Goal: Information Seeking & Learning: Learn about a topic

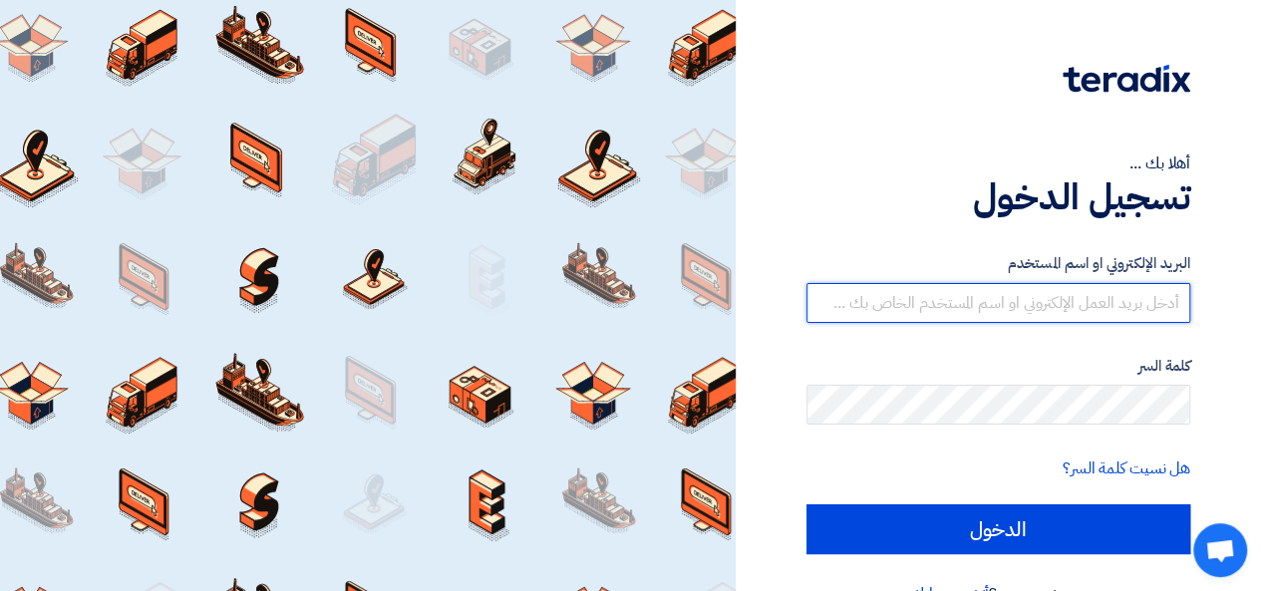
click at [870, 320] on input "text" at bounding box center [998, 303] width 384 height 40
type input "[EMAIL_ADDRESS][PERSON_NAME][DOMAIN_NAME]"
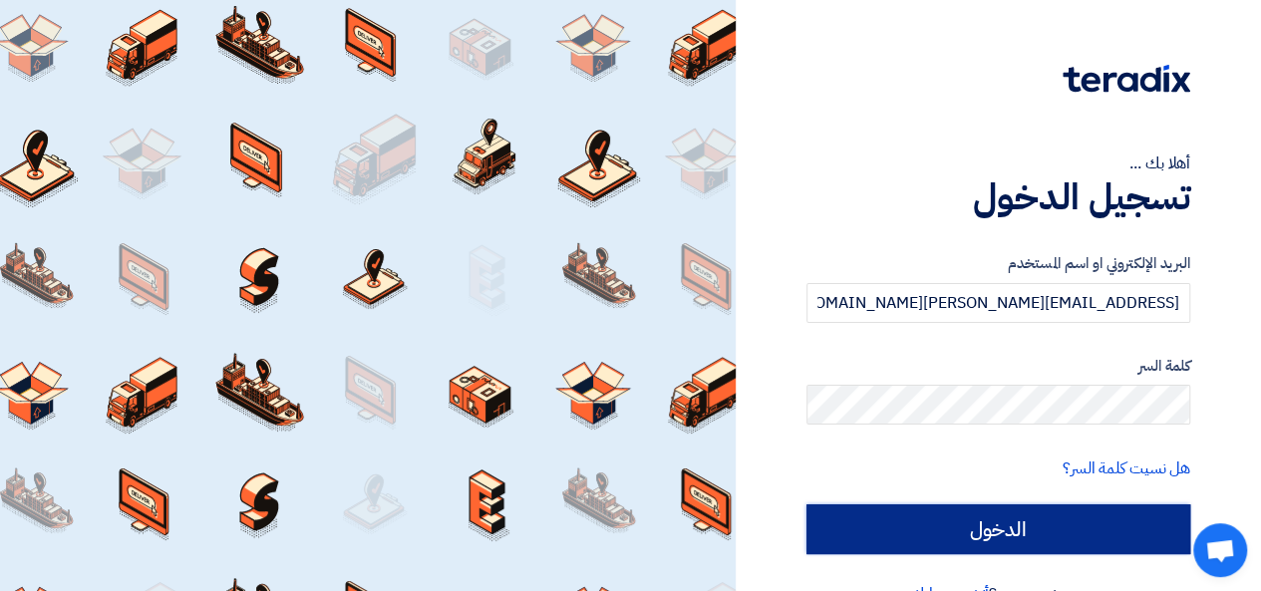
click at [955, 519] on input "الدخول" at bounding box center [998, 529] width 384 height 50
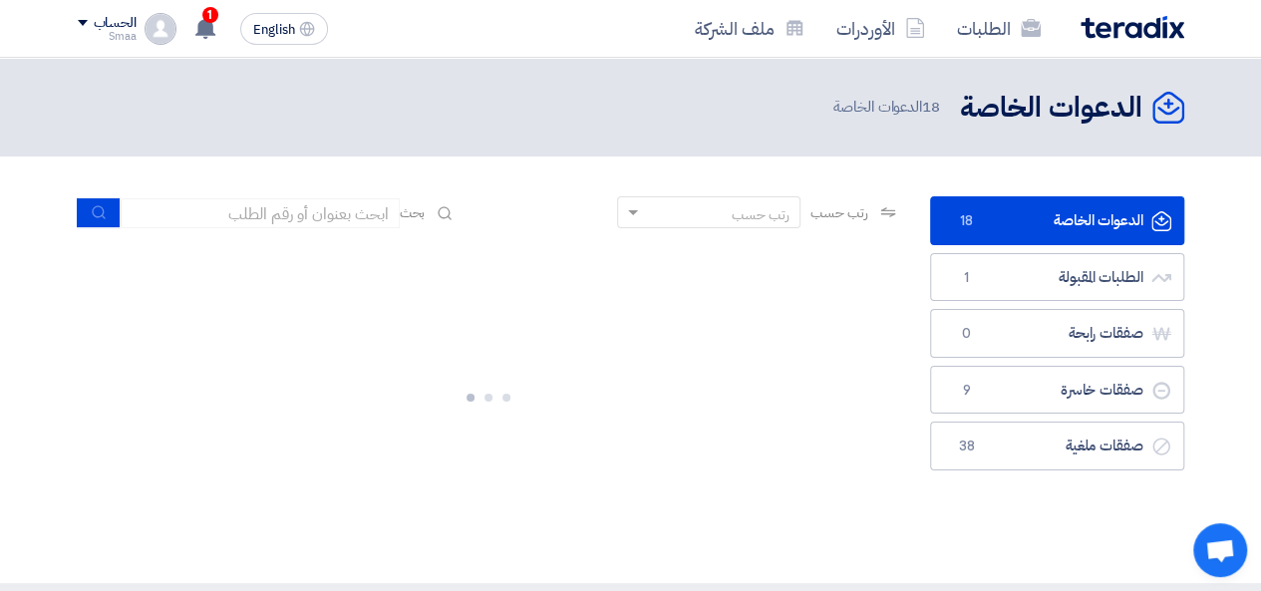
click at [488, 396] on div at bounding box center [487, 398] width 8 height 8
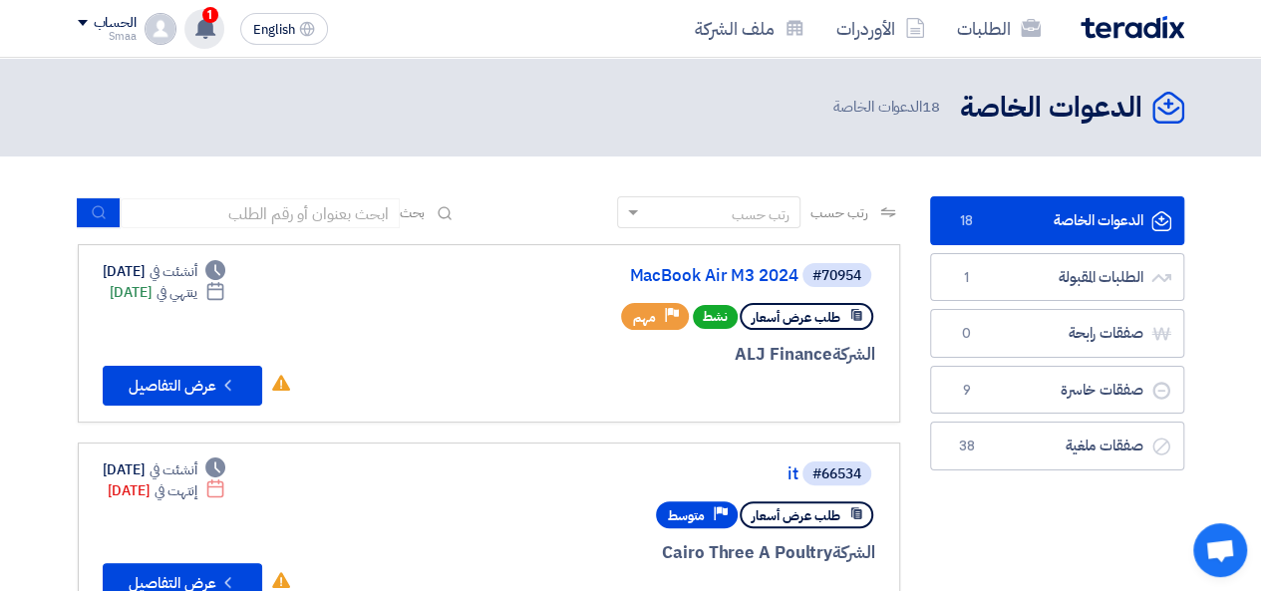
click at [202, 34] on use at bounding box center [205, 28] width 20 height 22
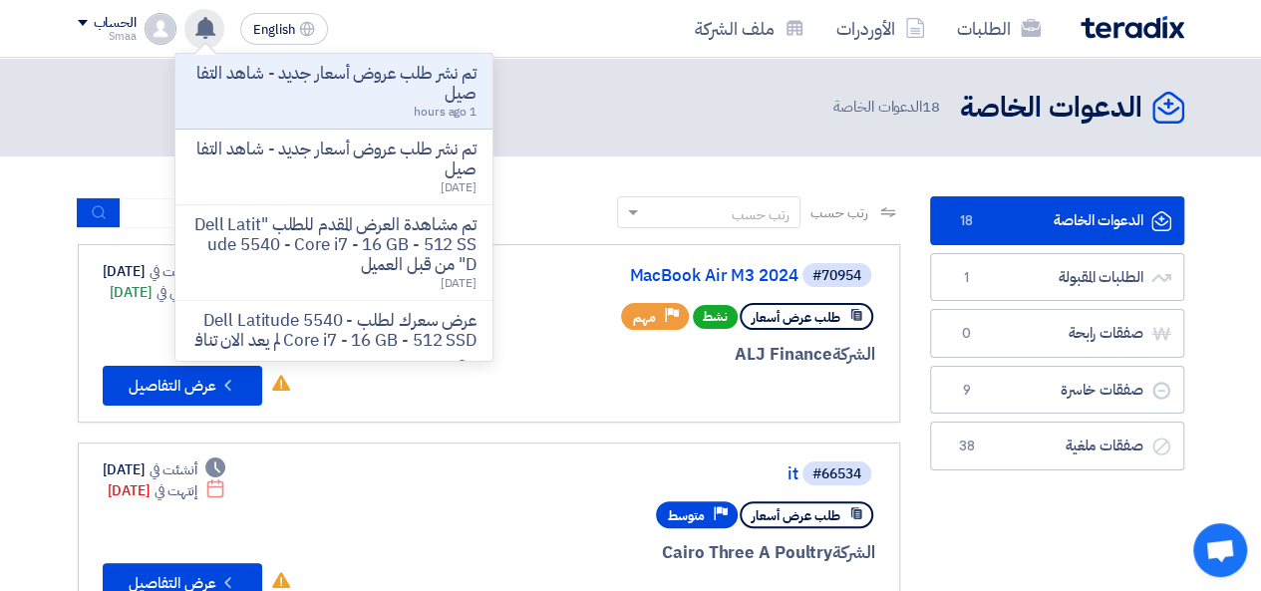
click at [202, 34] on use at bounding box center [205, 28] width 20 height 22
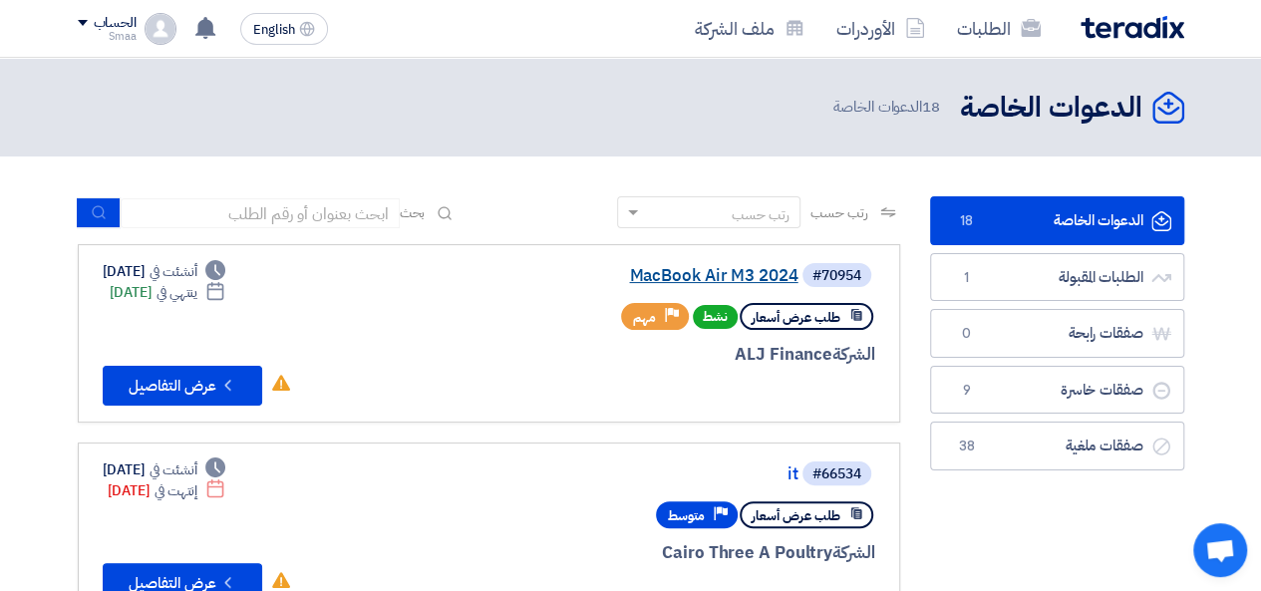
click at [666, 272] on link "MacBook Air M3 2024" at bounding box center [599, 276] width 399 height 18
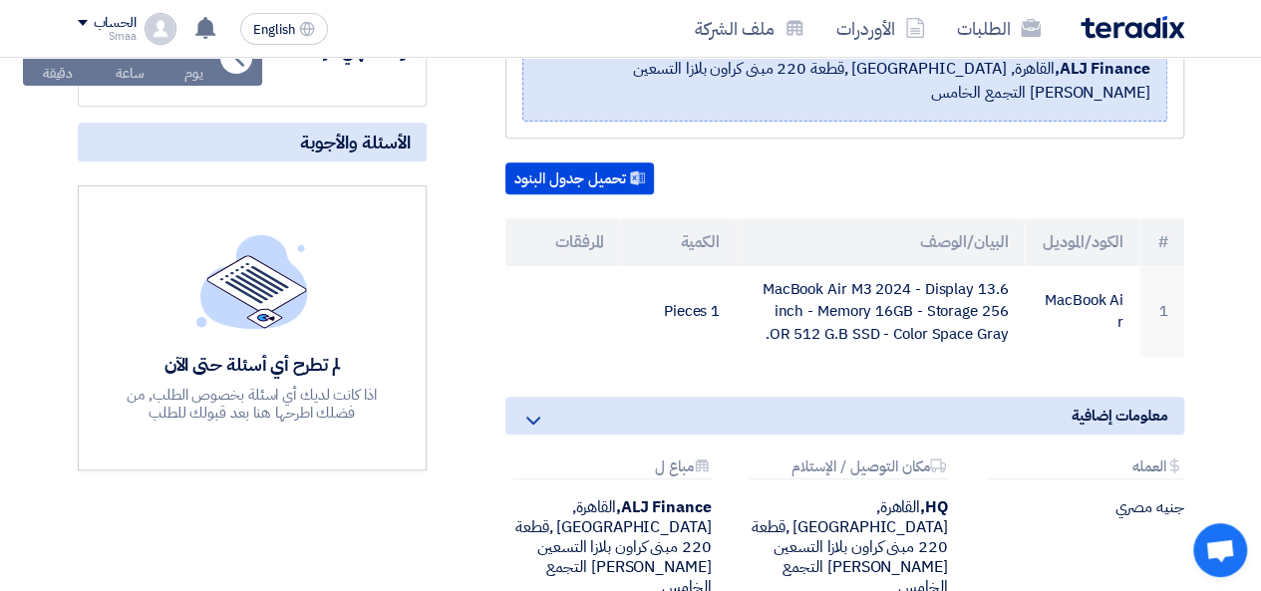
scroll to position [389, 0]
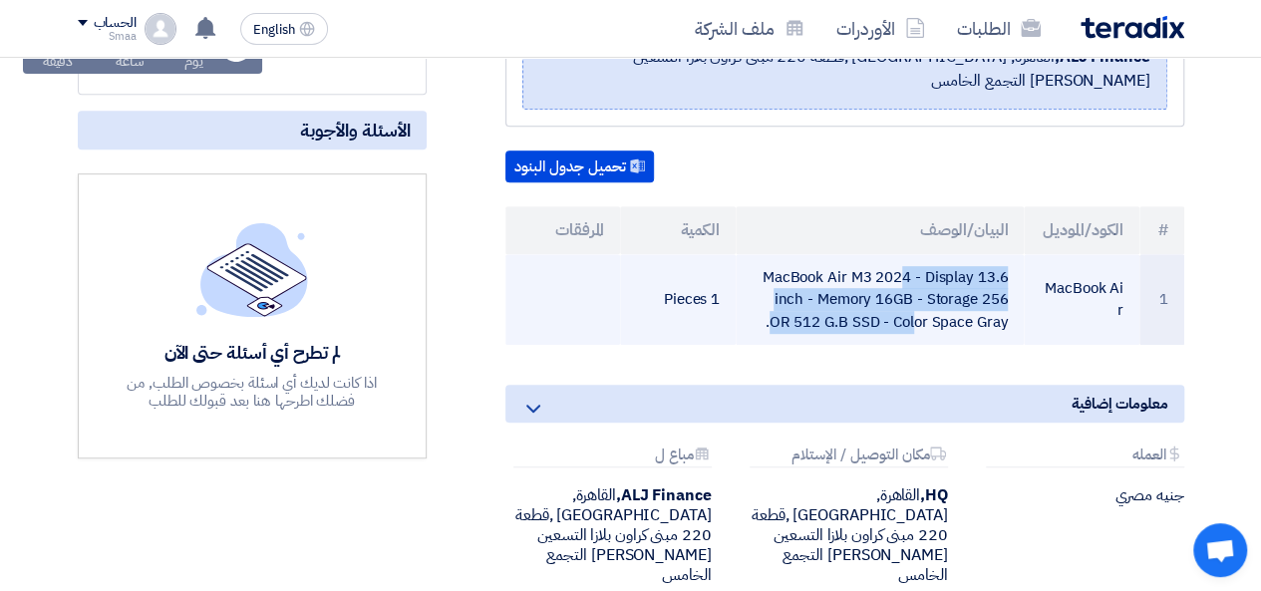
drag, startPoint x: 1005, startPoint y: 299, endPoint x: 771, endPoint y: 254, distance: 238.5
click at [771, 254] on td "MacBook Air M3 2024 - Display 13.6 inch - Memory 16GB - Storage 256 OR 512 G.B …" at bounding box center [880, 300] width 288 height 92
click at [766, 254] on td "MacBook Air M3 2024 - Display 13.6 inch - Memory 16GB - Storage 256 OR 512 G.B …" at bounding box center [880, 300] width 288 height 92
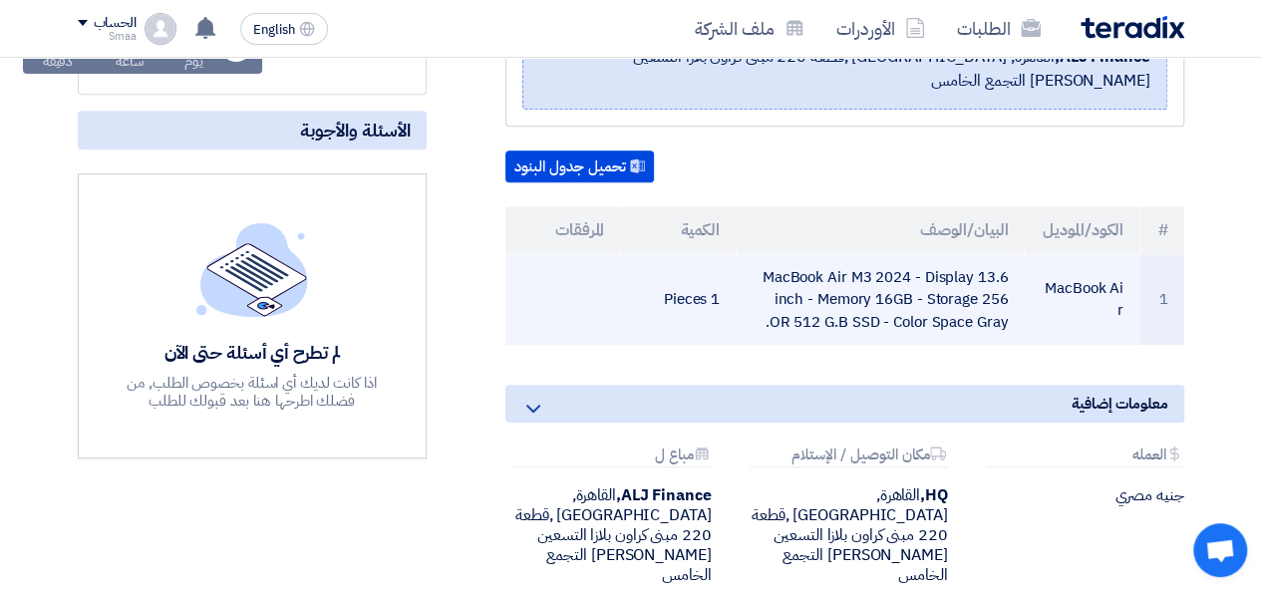
click at [766, 254] on td "MacBook Air M3 2024 - Display 13.6 inch - Memory 16GB - Storage 256 OR 512 G.B …" at bounding box center [880, 300] width 288 height 92
drag, startPoint x: 766, startPoint y: 250, endPoint x: 1004, endPoint y: 300, distance: 243.4
click at [1004, 300] on td "MacBook Air M3 2024 - Display 13.6 inch - Memory 16GB - Storage 256 OR 512 G.B …" at bounding box center [880, 300] width 288 height 92
click at [915, 273] on td "MacBook Air M3 2024 - Display 13.6 inch - Memory 16GB - Storage 256 OR 512 G.B …" at bounding box center [880, 300] width 288 height 92
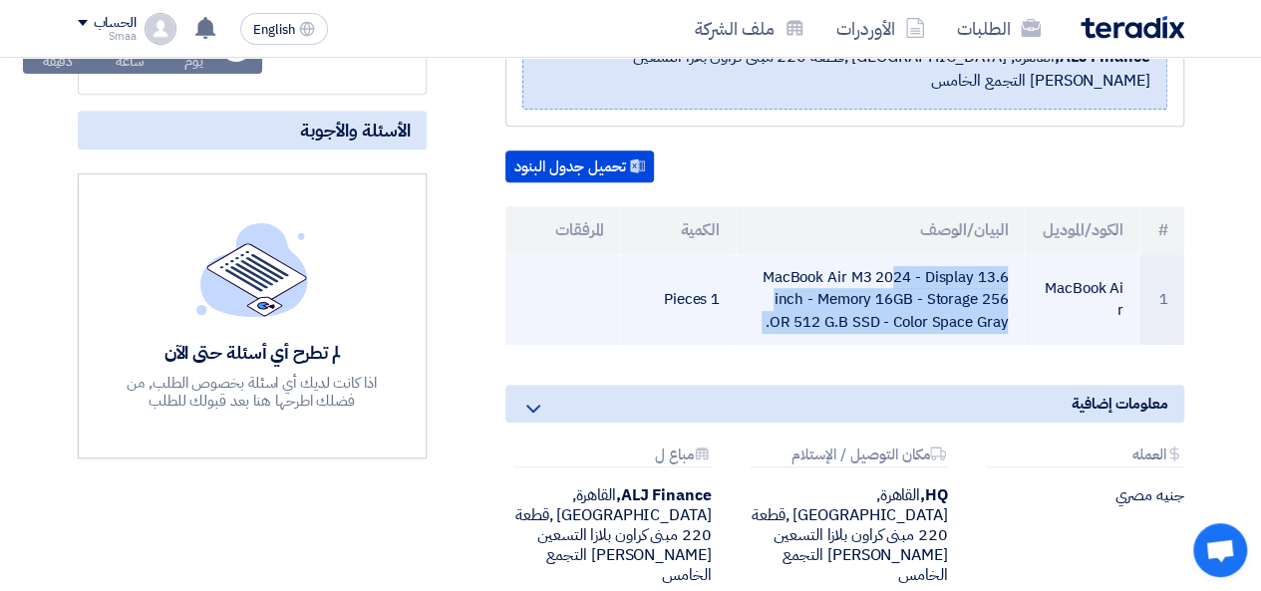
click at [915, 273] on td "MacBook Air M3 2024 - Display 13.6 inch - Memory 16GB - Storage 256 OR 512 G.B …" at bounding box center [880, 300] width 288 height 92
copy tr "MacBook Air M3 2024 - Display 13.6 inch - Memory 16GB - Storage 256 OR 512 G.B …"
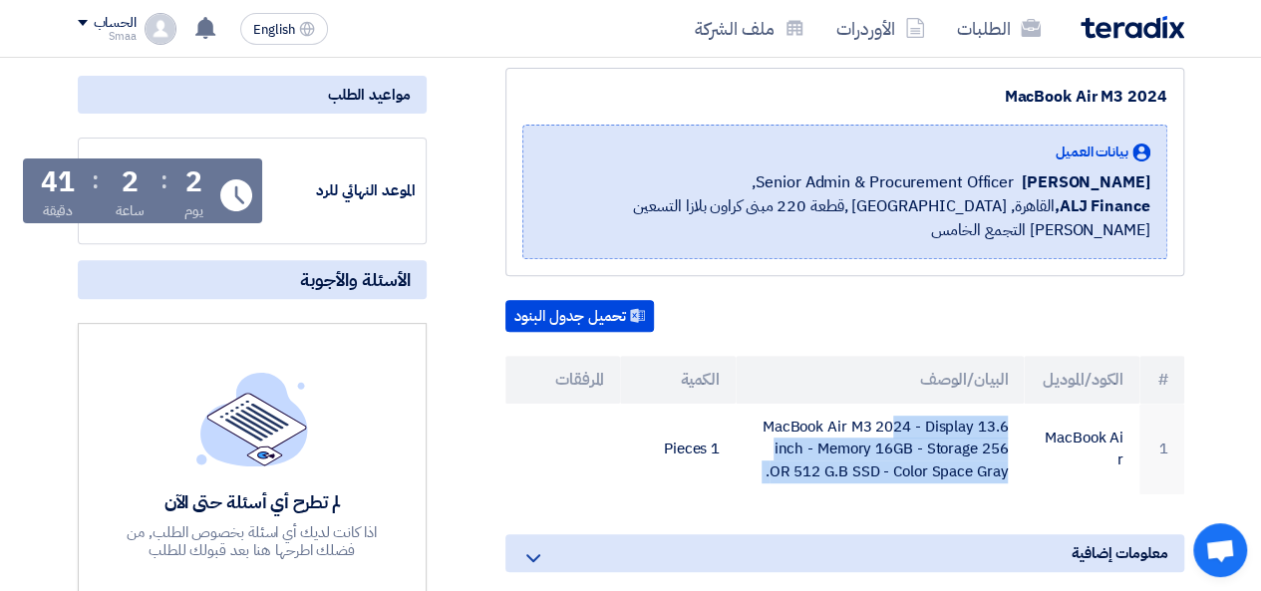
scroll to position [230, 0]
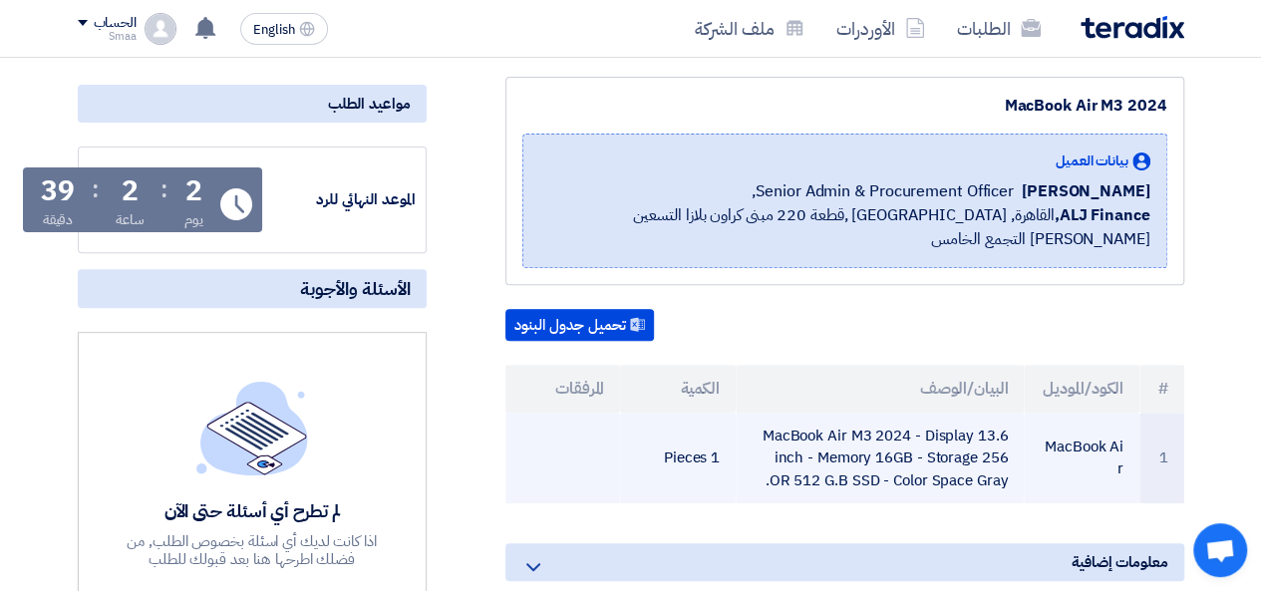
click at [624, 455] on td "1 Pieces" at bounding box center [678, 459] width 116 height 92
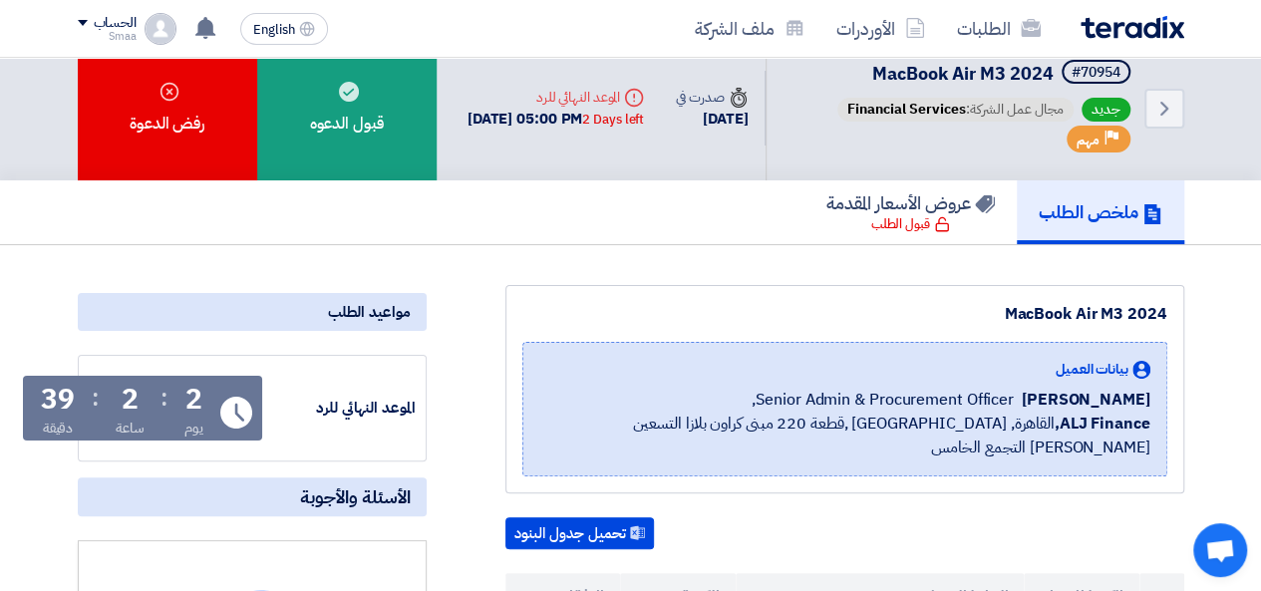
scroll to position [0, 0]
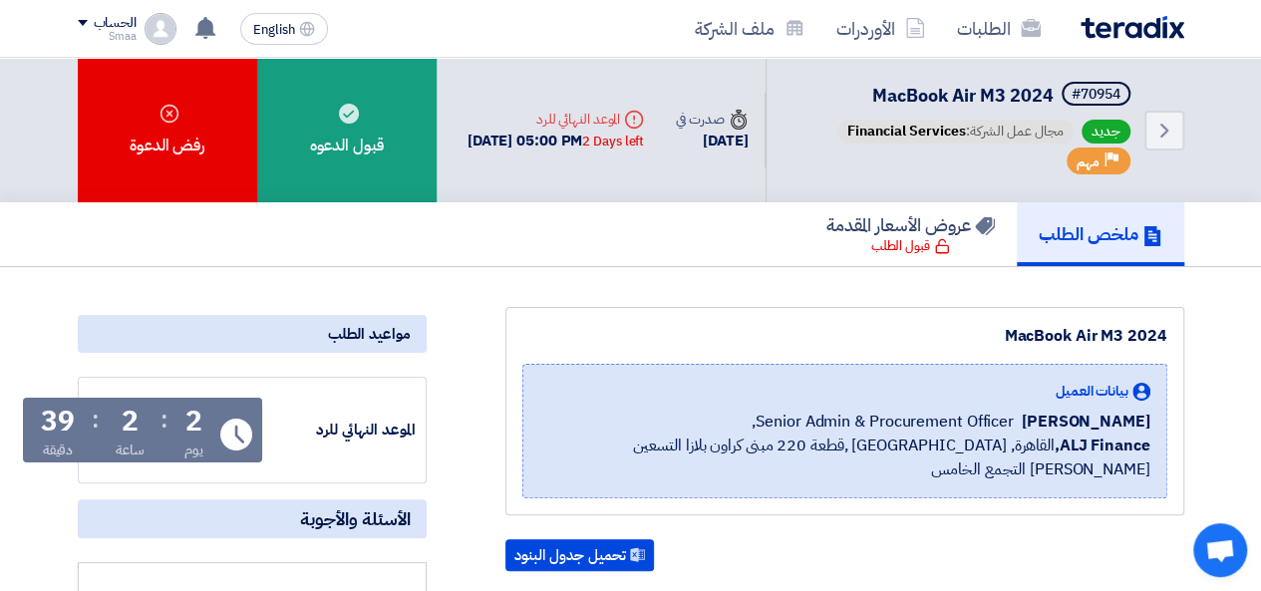
click at [683, 320] on div "MacBook Air M3 2024 بيانات العميل [PERSON_NAME] Senior Admin & Procurement Offi…" at bounding box center [844, 411] width 679 height 208
